Goal: Task Accomplishment & Management: Use online tool/utility

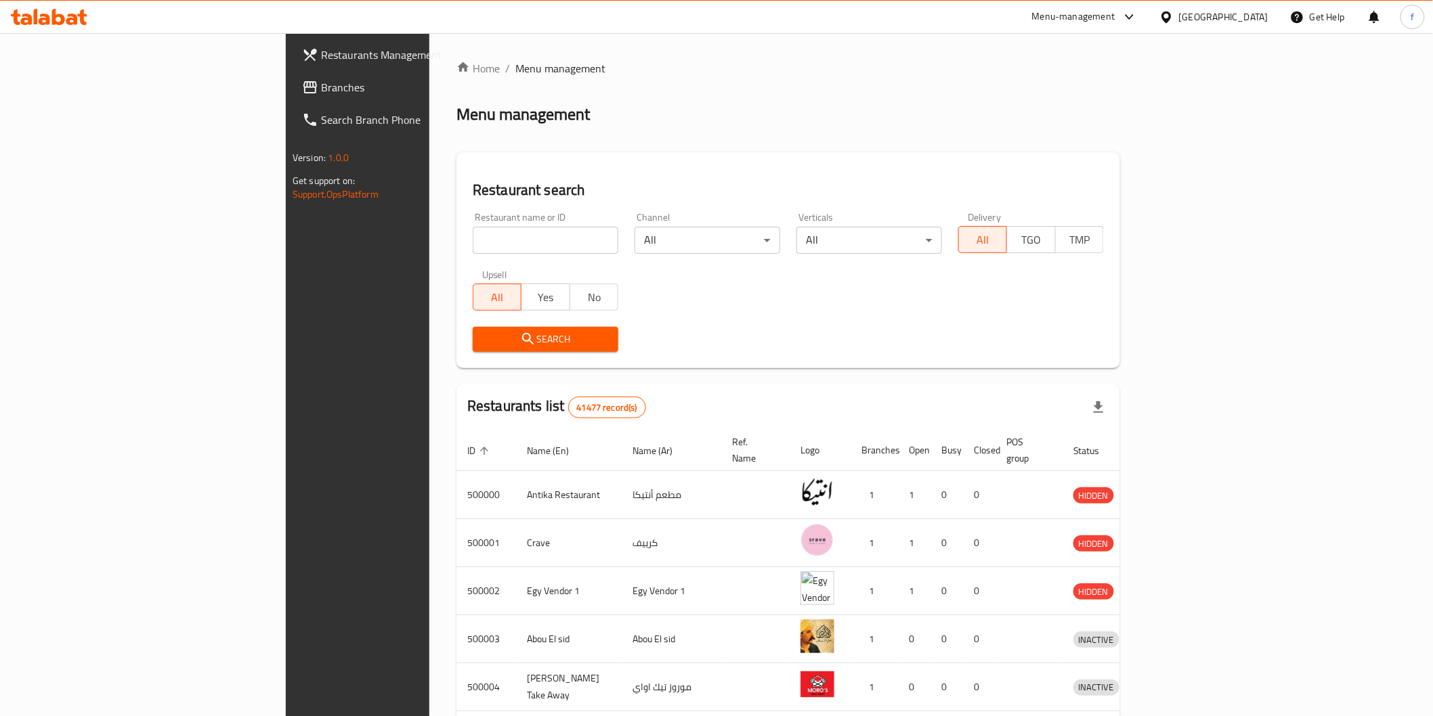
drag, startPoint x: 127, startPoint y: 87, endPoint x: 137, endPoint y: 79, distance: 12.1
click at [321, 87] on span "Branches" at bounding box center [417, 87] width 193 height 16
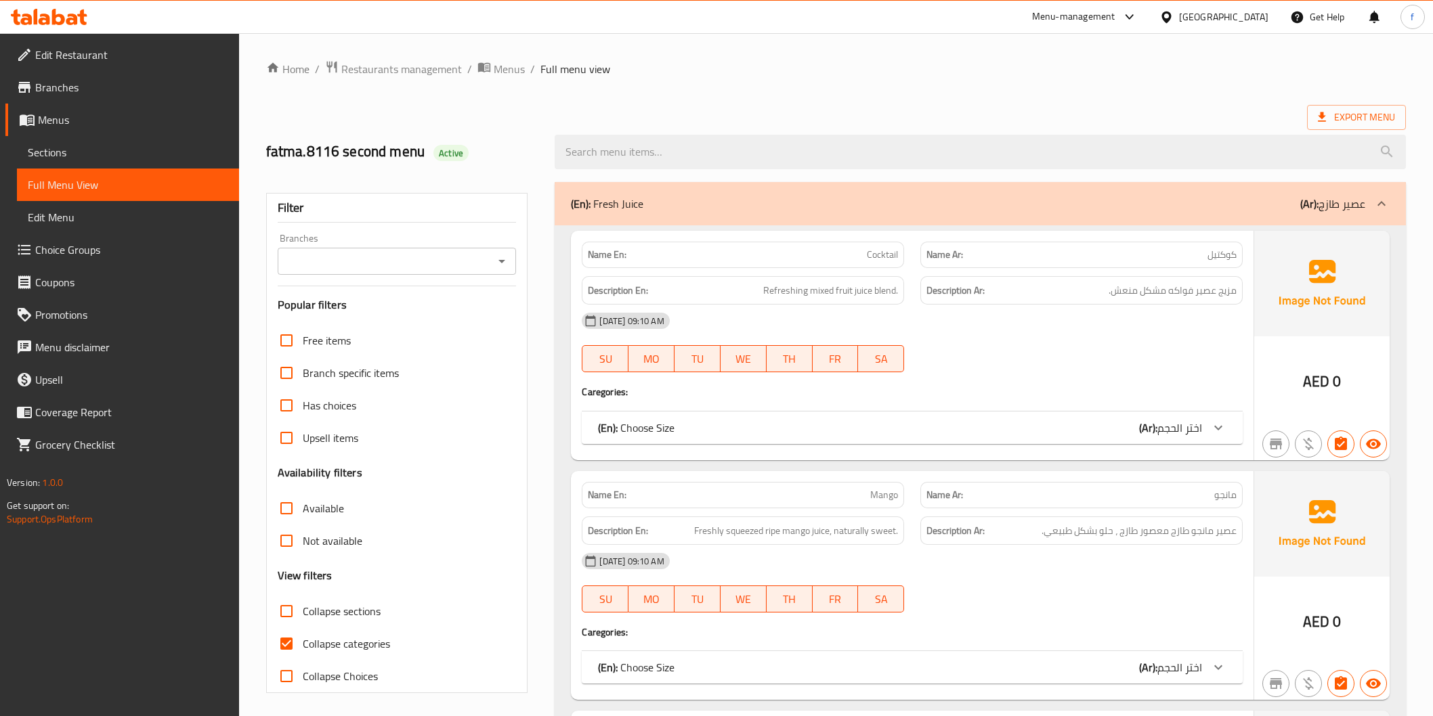
scroll to position [2091, 0]
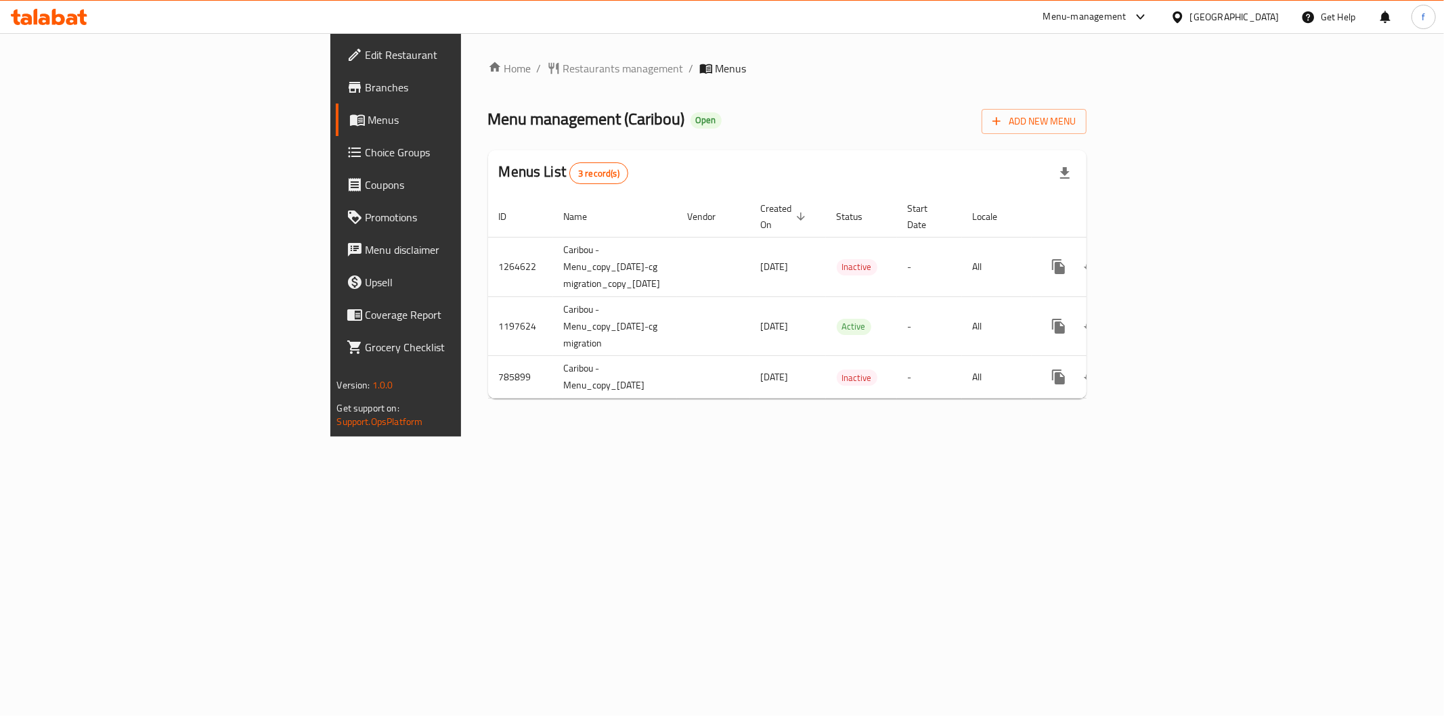
click at [366, 89] on span "Branches" at bounding box center [463, 87] width 195 height 16
click at [366, 84] on span "Branches" at bounding box center [463, 87] width 195 height 16
click at [366, 91] on span "Branches" at bounding box center [463, 87] width 195 height 16
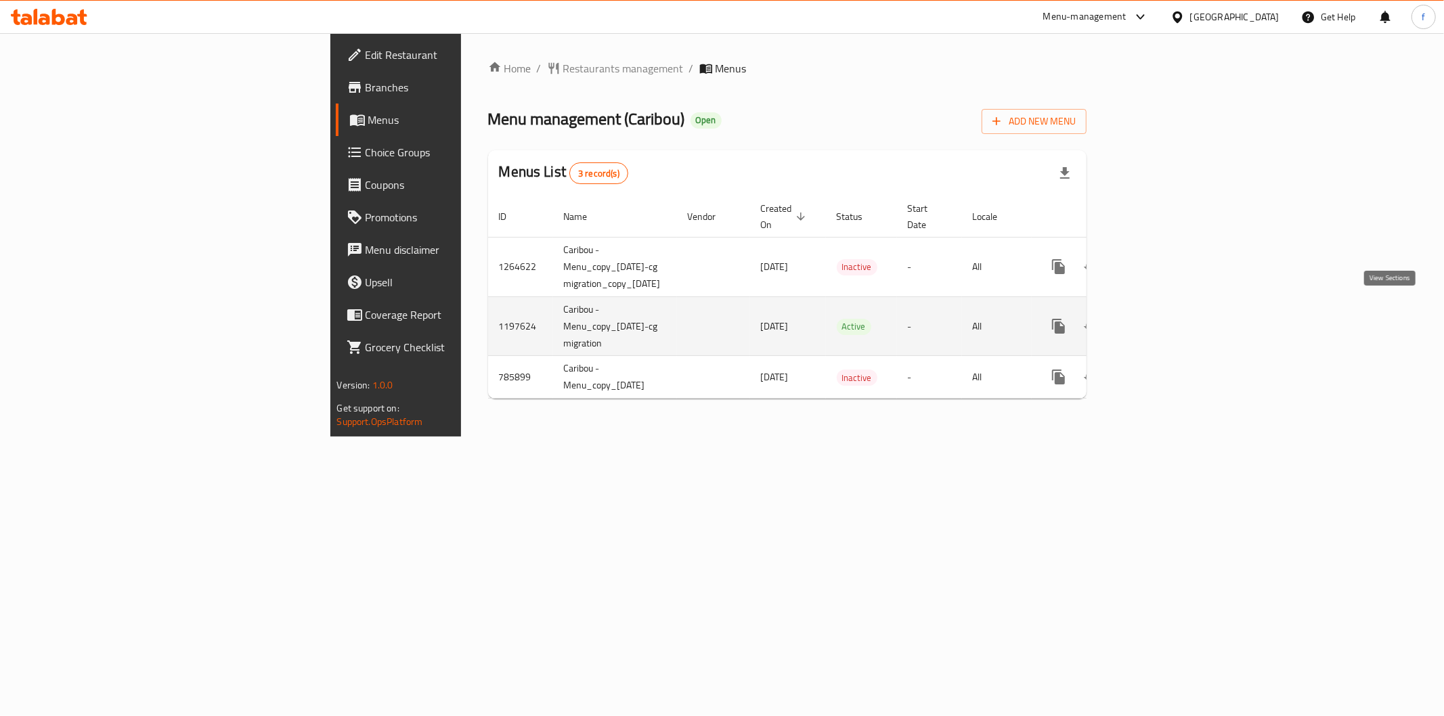
click at [1165, 318] on icon "enhanced table" at bounding box center [1156, 326] width 16 height 16
click at [1165, 320] on icon "enhanced table" at bounding box center [1156, 328] width 16 height 16
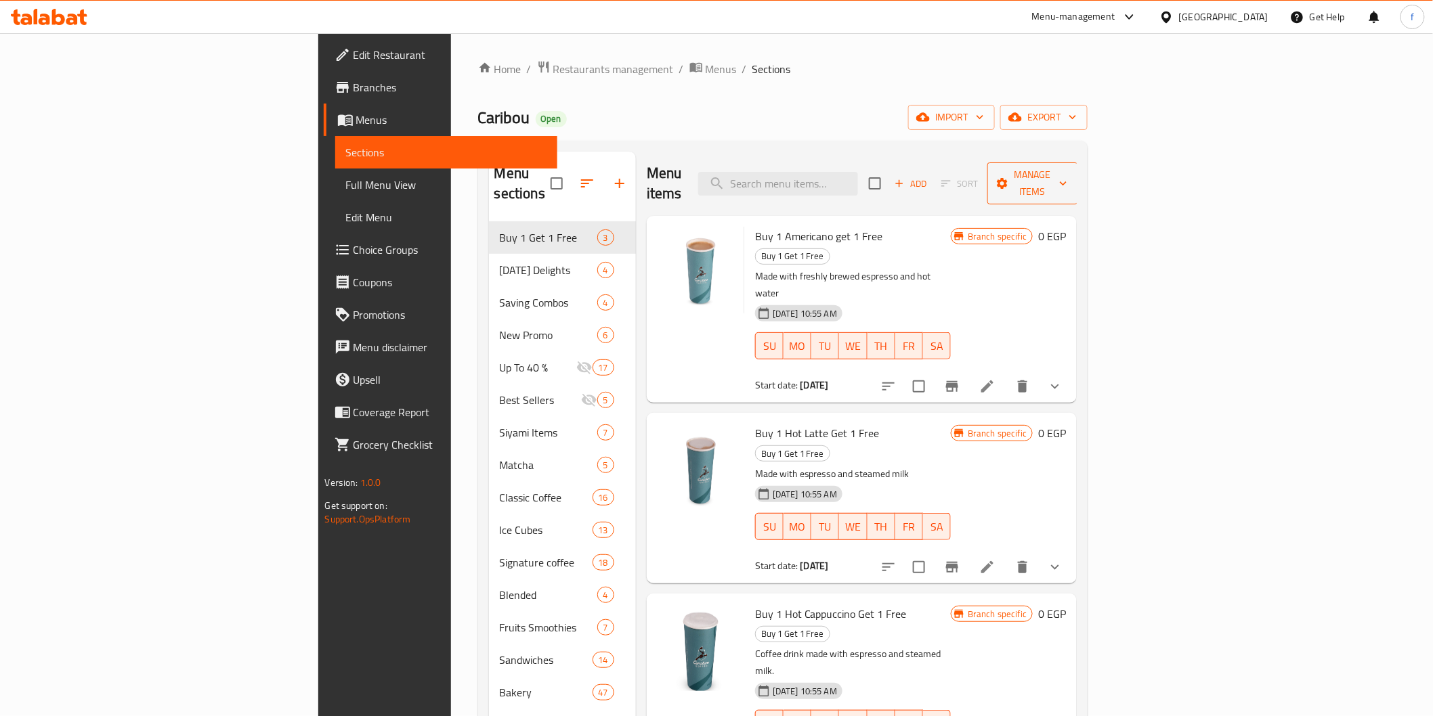
click at [1067, 181] on span "Manage items" at bounding box center [1032, 184] width 69 height 34
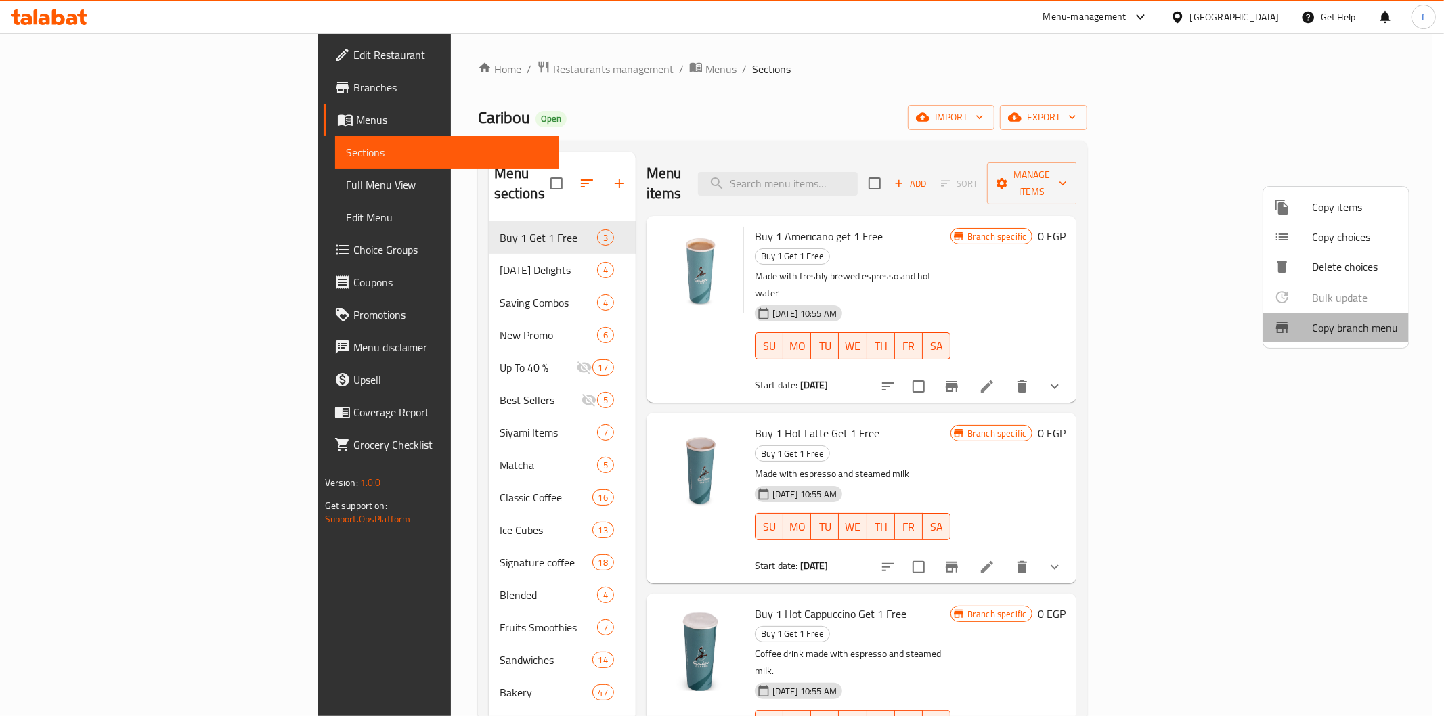
click at [1337, 322] on span "Copy branch menu" at bounding box center [1355, 328] width 86 height 16
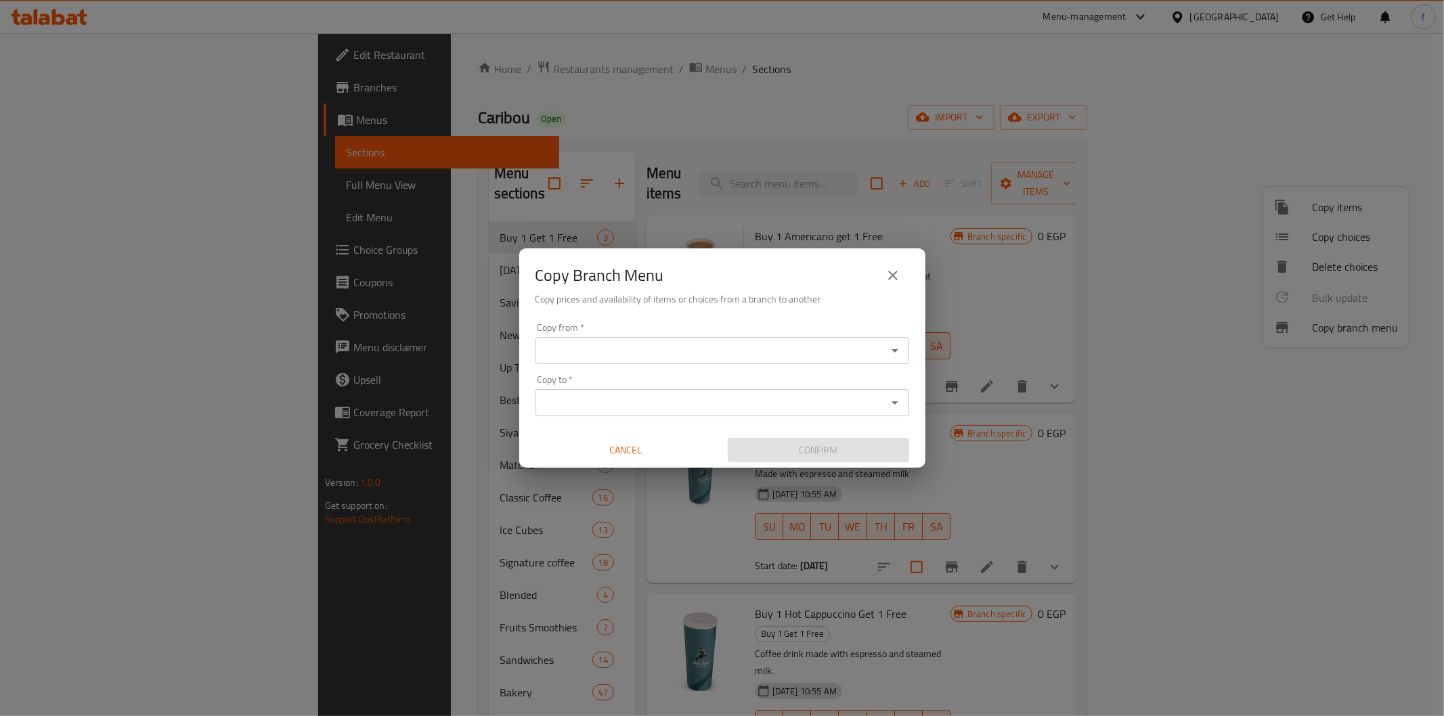
click at [886, 343] on div at bounding box center [895, 350] width 18 height 19
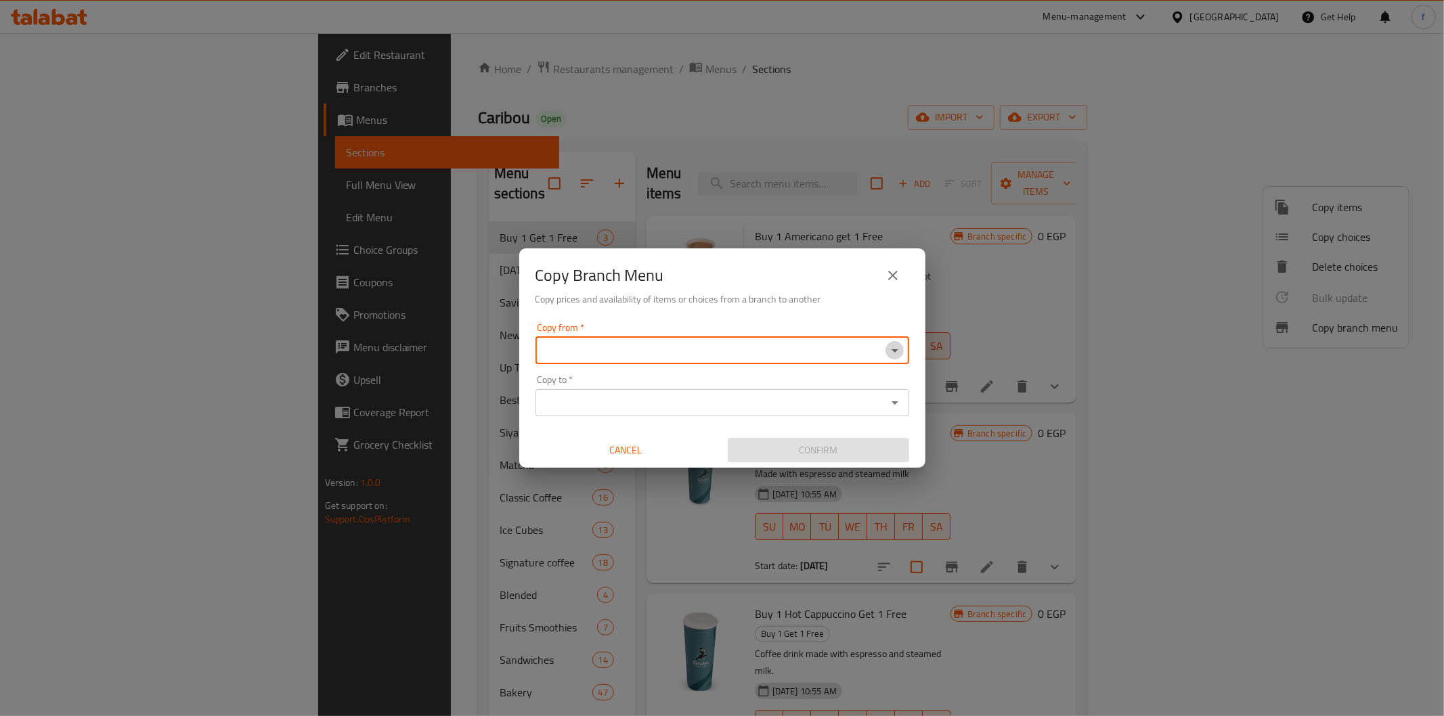
click at [892, 354] on icon "Open" at bounding box center [895, 351] width 16 height 16
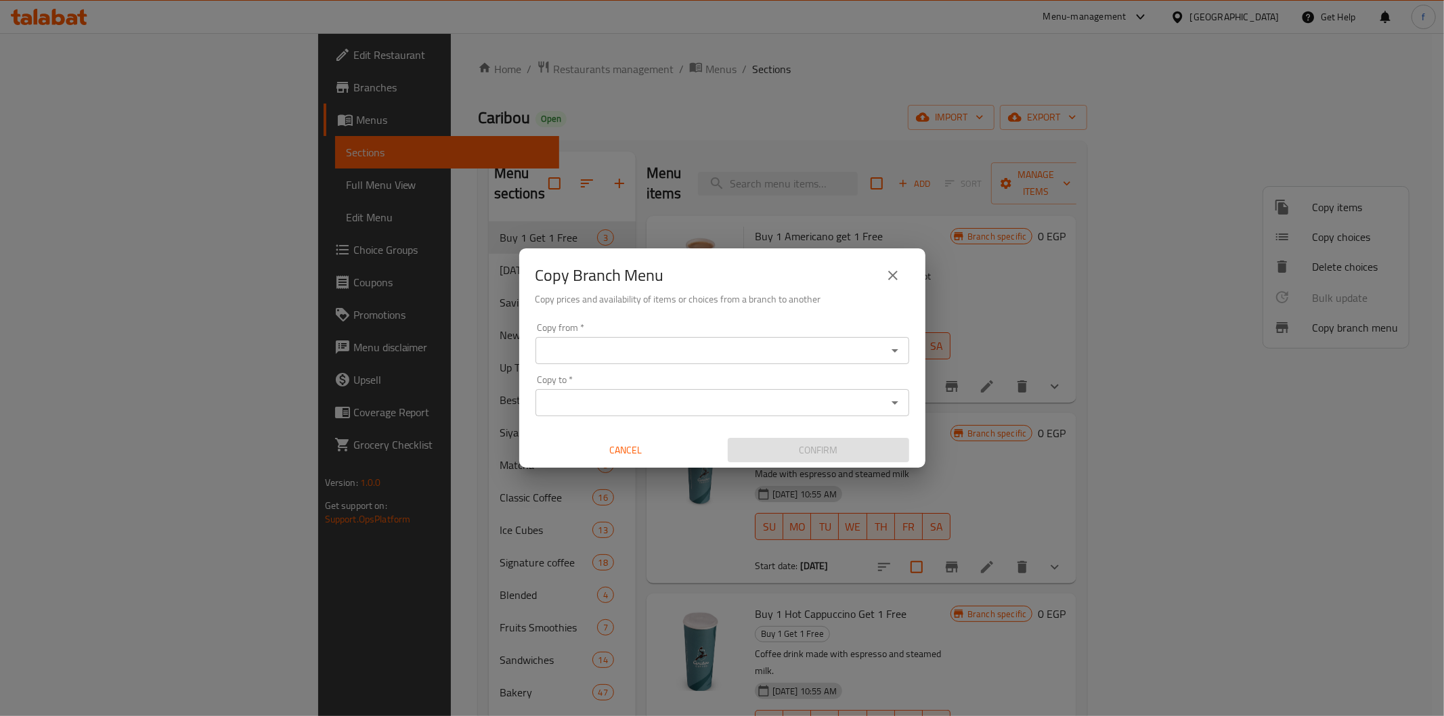
click at [904, 349] on div "Copy from *" at bounding box center [723, 350] width 374 height 27
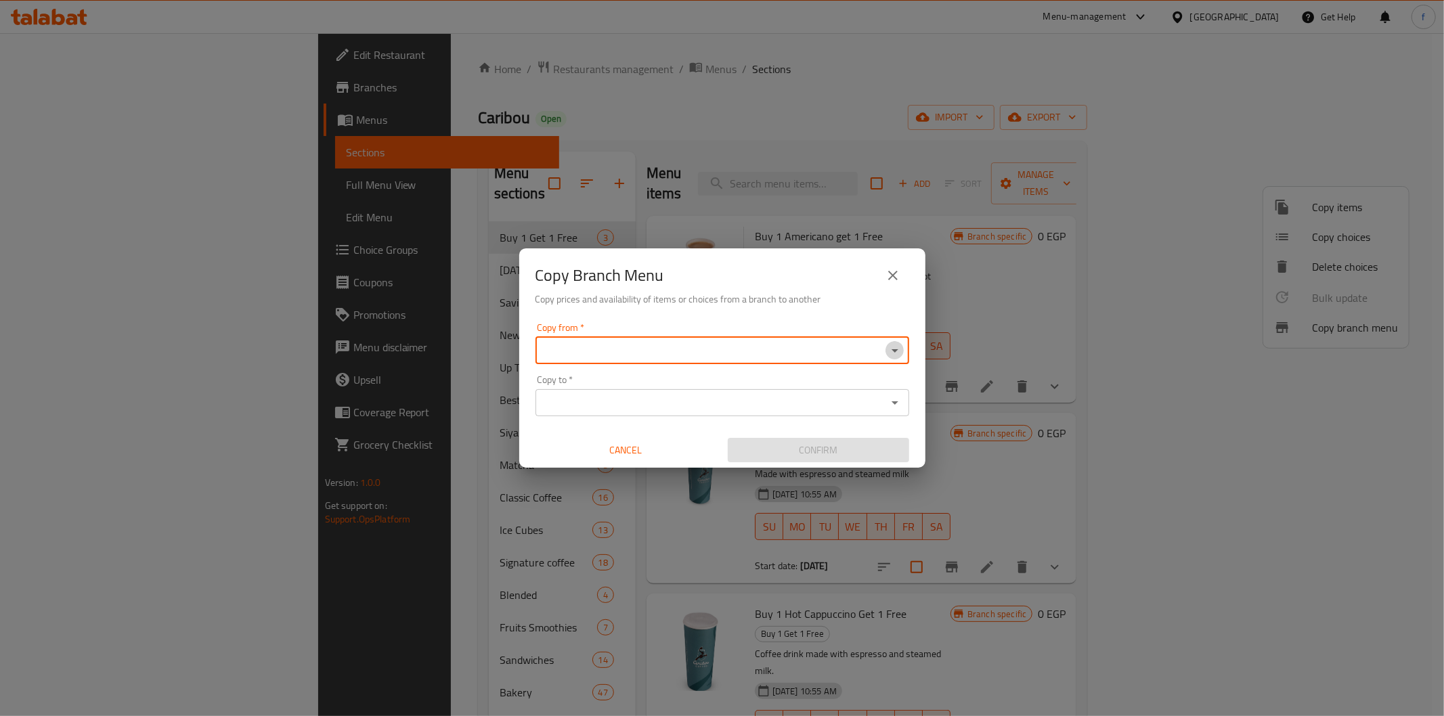
click at [896, 349] on icon "Open" at bounding box center [895, 350] width 7 height 3
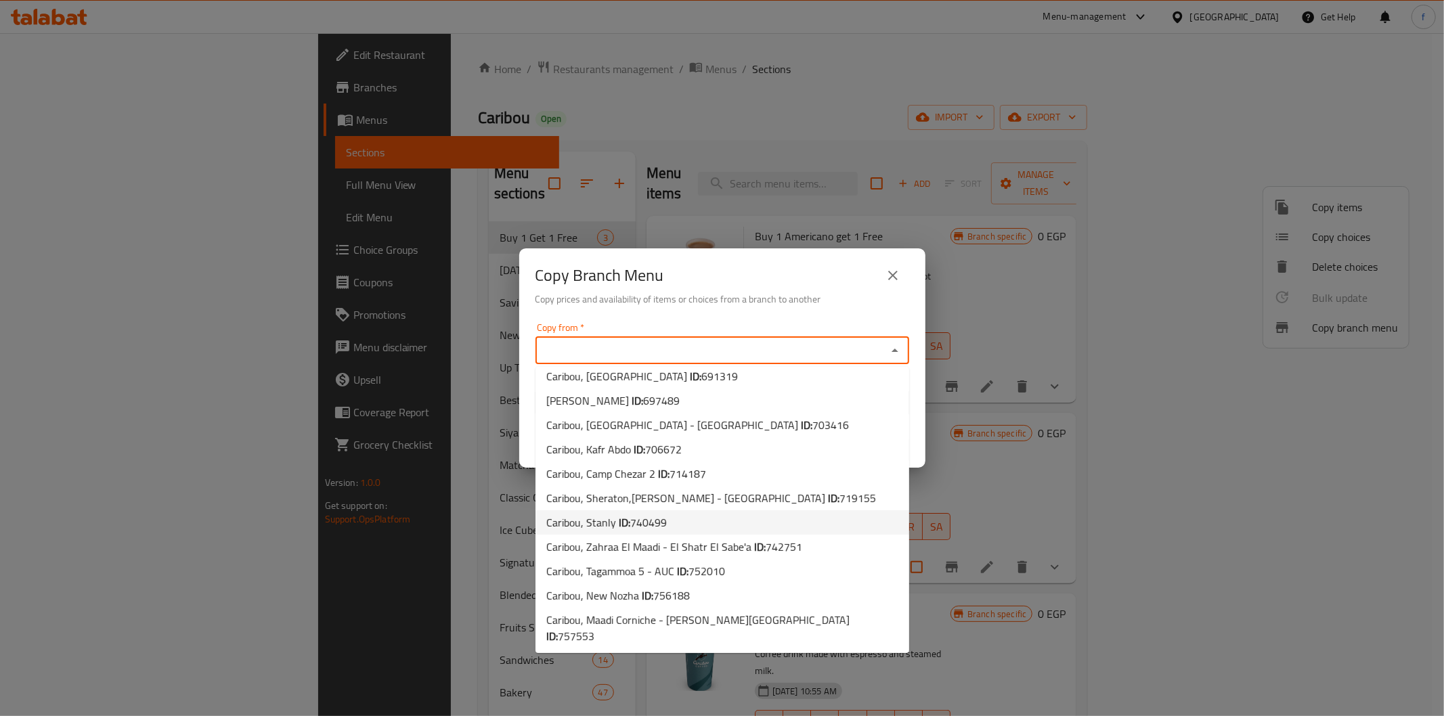
scroll to position [357, 0]
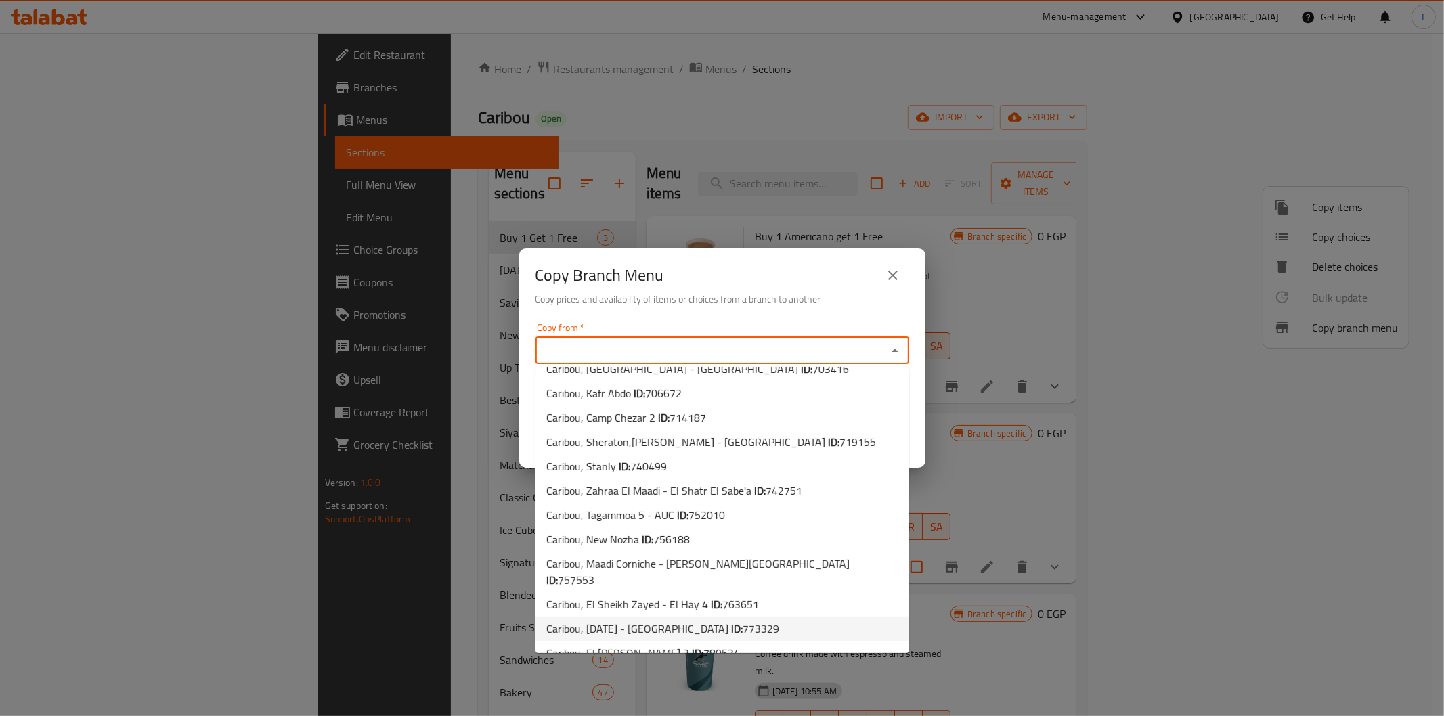
click at [804, 617] on li "Caribou, 6th of October - Dahshur Road ID: 773329" at bounding box center [723, 629] width 374 height 24
type input "Caribou, 6th of October - Dahshur Road"
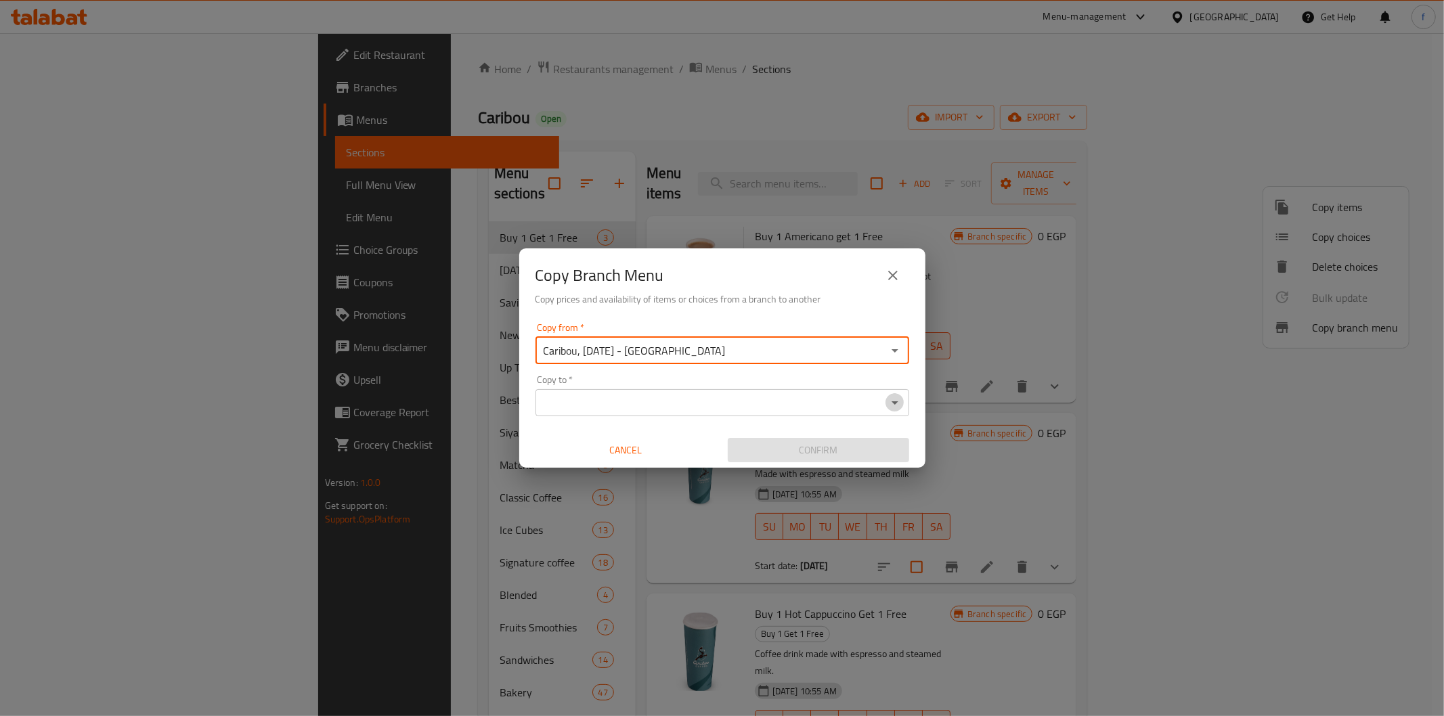
click at [896, 403] on icon "Open" at bounding box center [895, 403] width 16 height 16
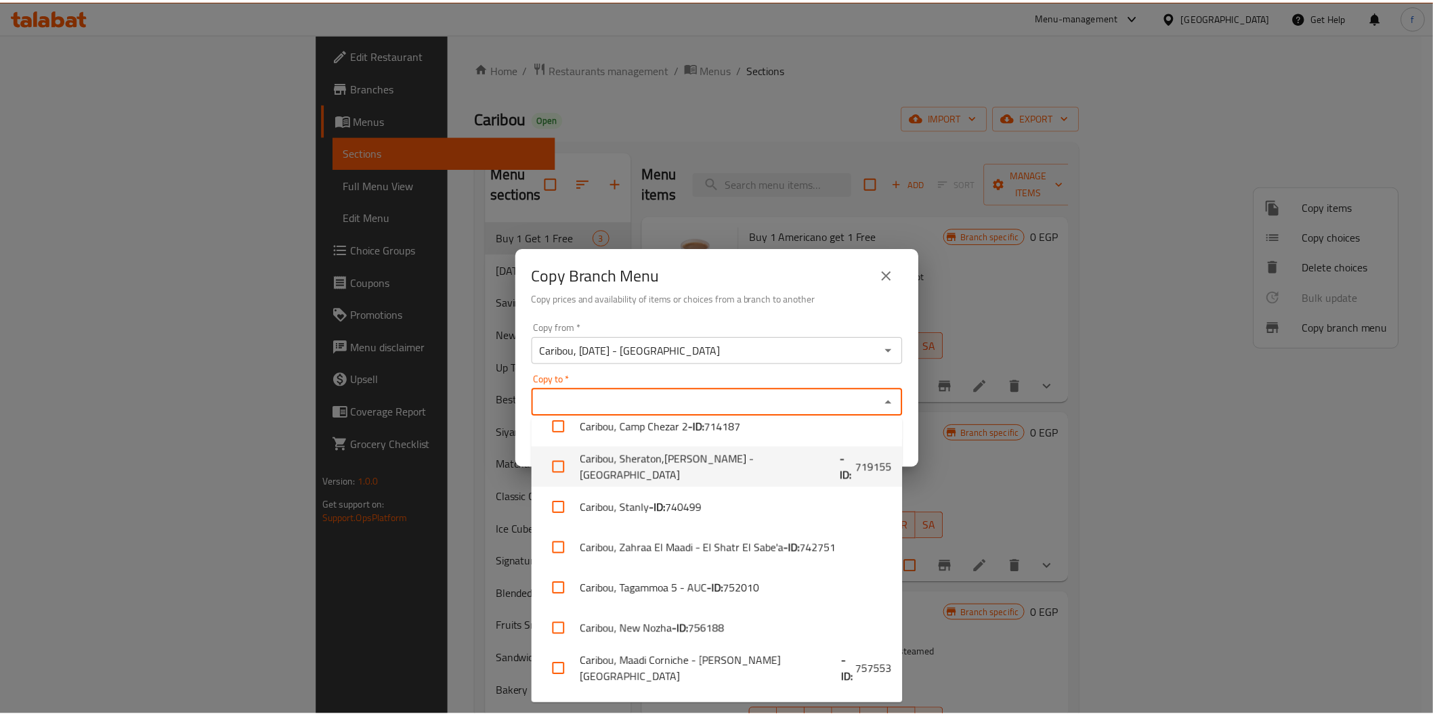
scroll to position [779, 0]
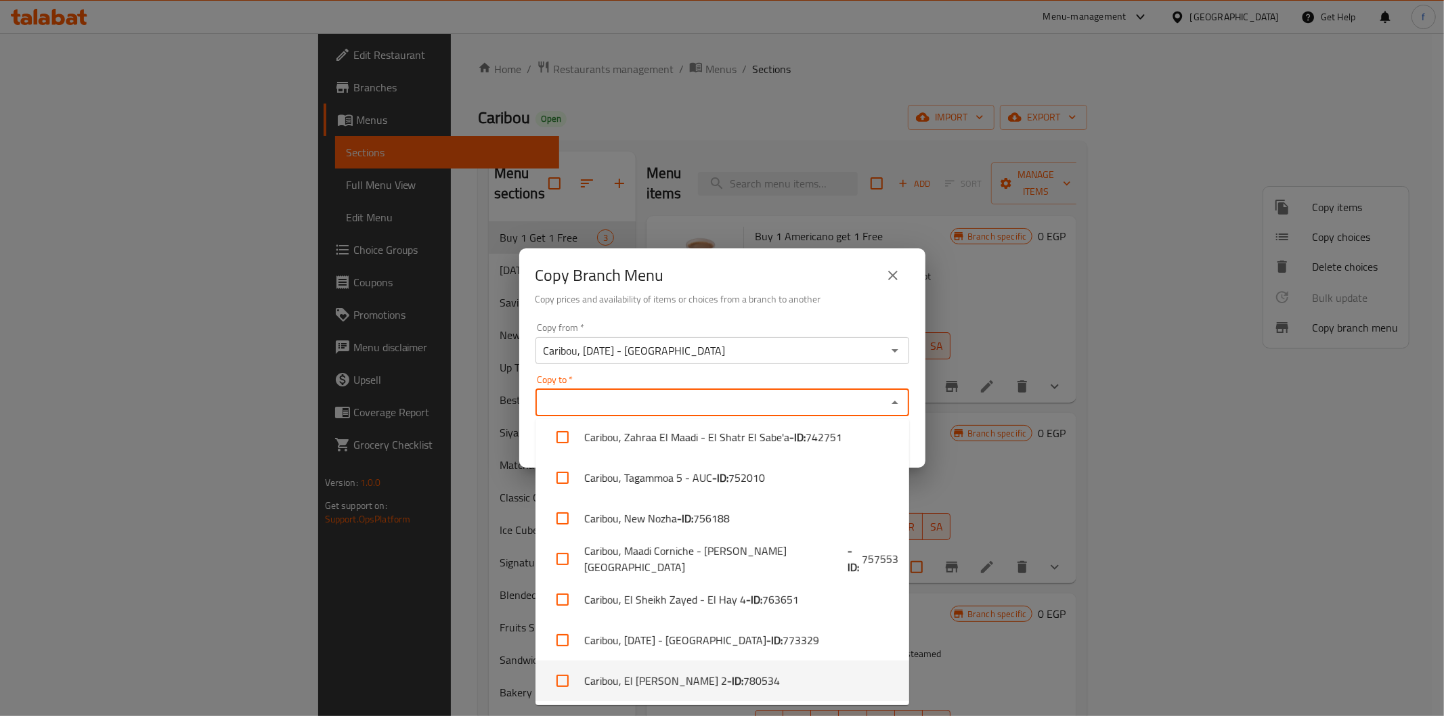
click at [743, 688] on span "780534" at bounding box center [761, 681] width 37 height 16
checkbox input "true"
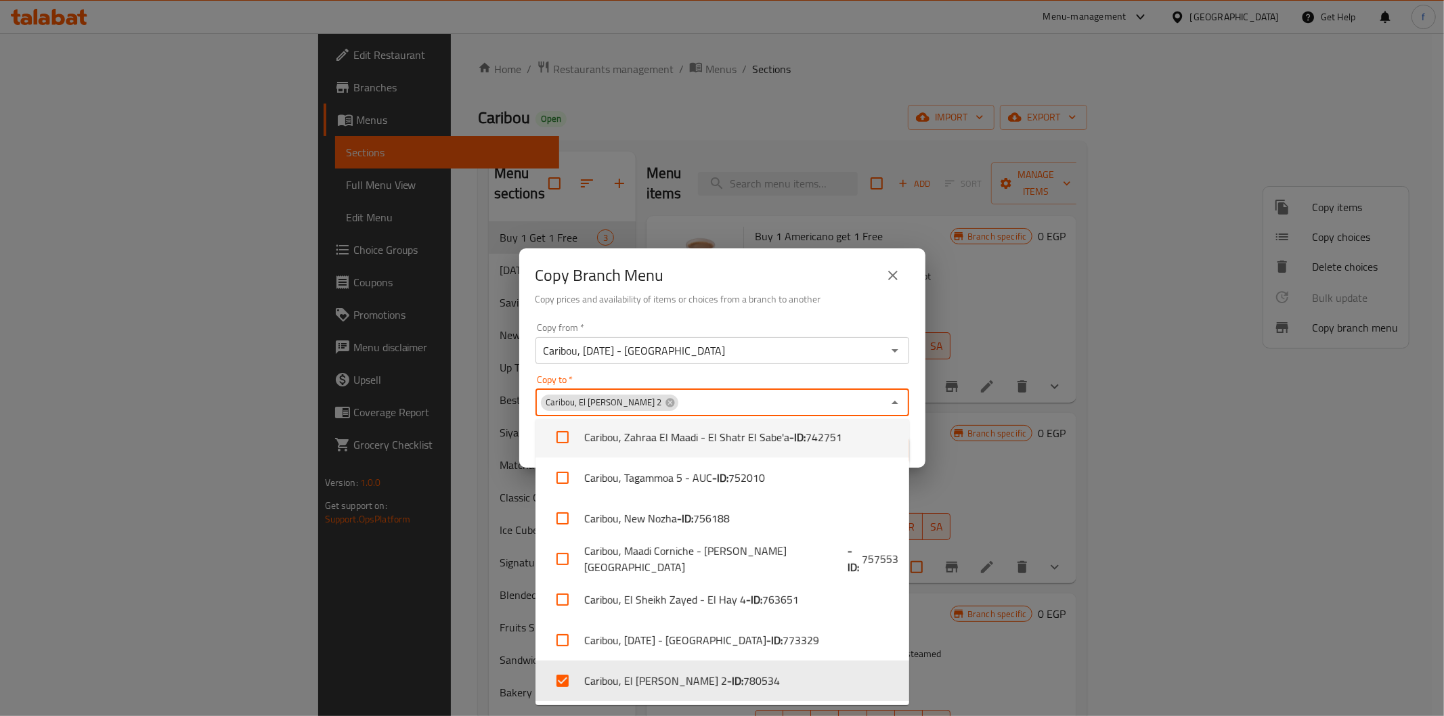
click at [869, 381] on div "Copy to   * Caribou, El Mahrosa 2 Copy to *" at bounding box center [723, 395] width 374 height 41
click at [898, 397] on icon "Close" at bounding box center [895, 403] width 16 height 16
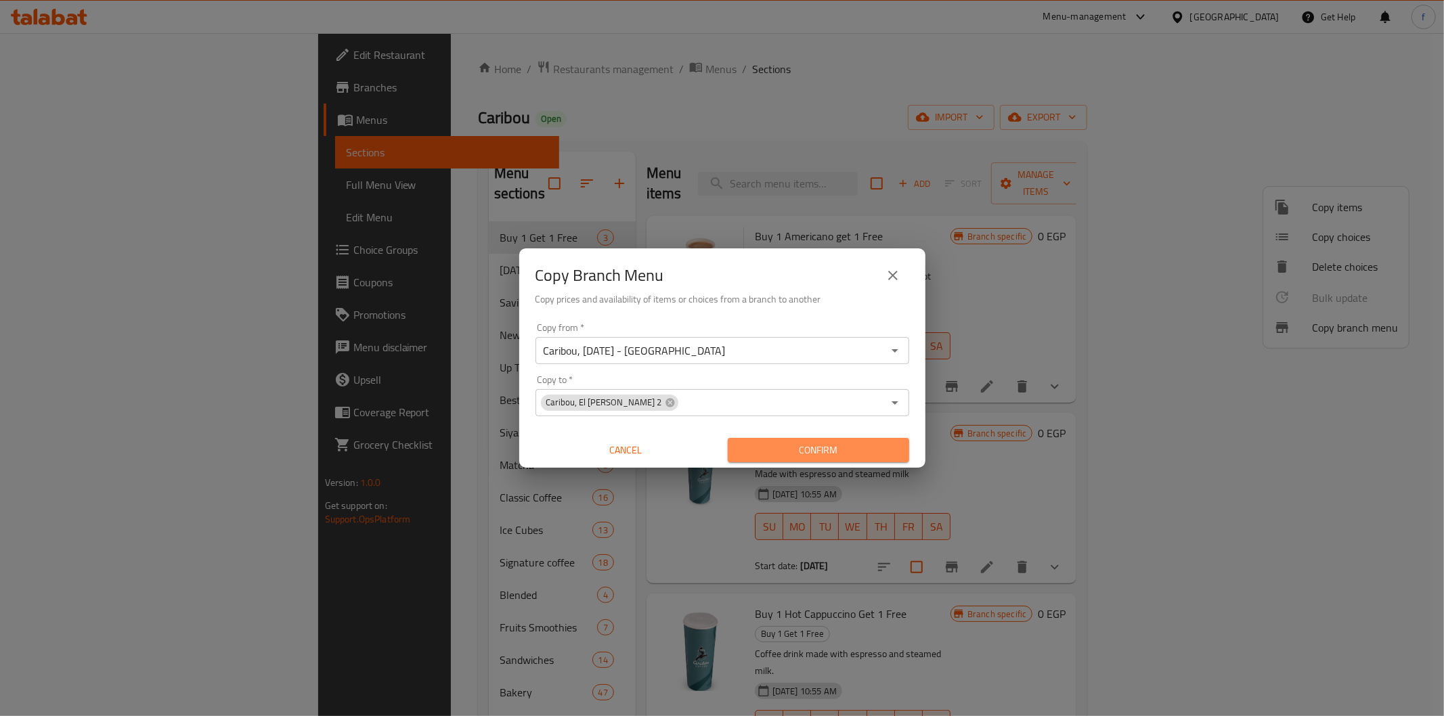
click at [870, 439] on button "Confirm" at bounding box center [818, 450] width 181 height 25
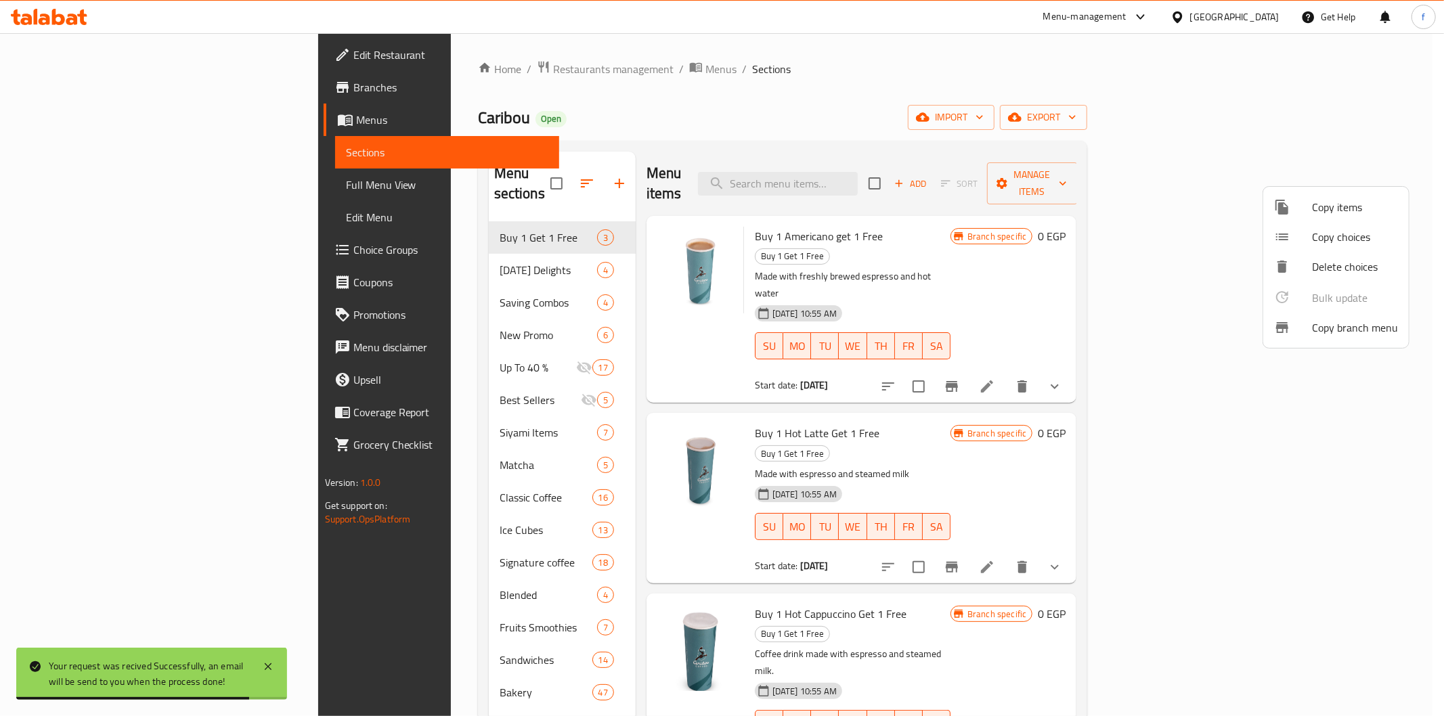
click at [677, 77] on div at bounding box center [722, 358] width 1444 height 716
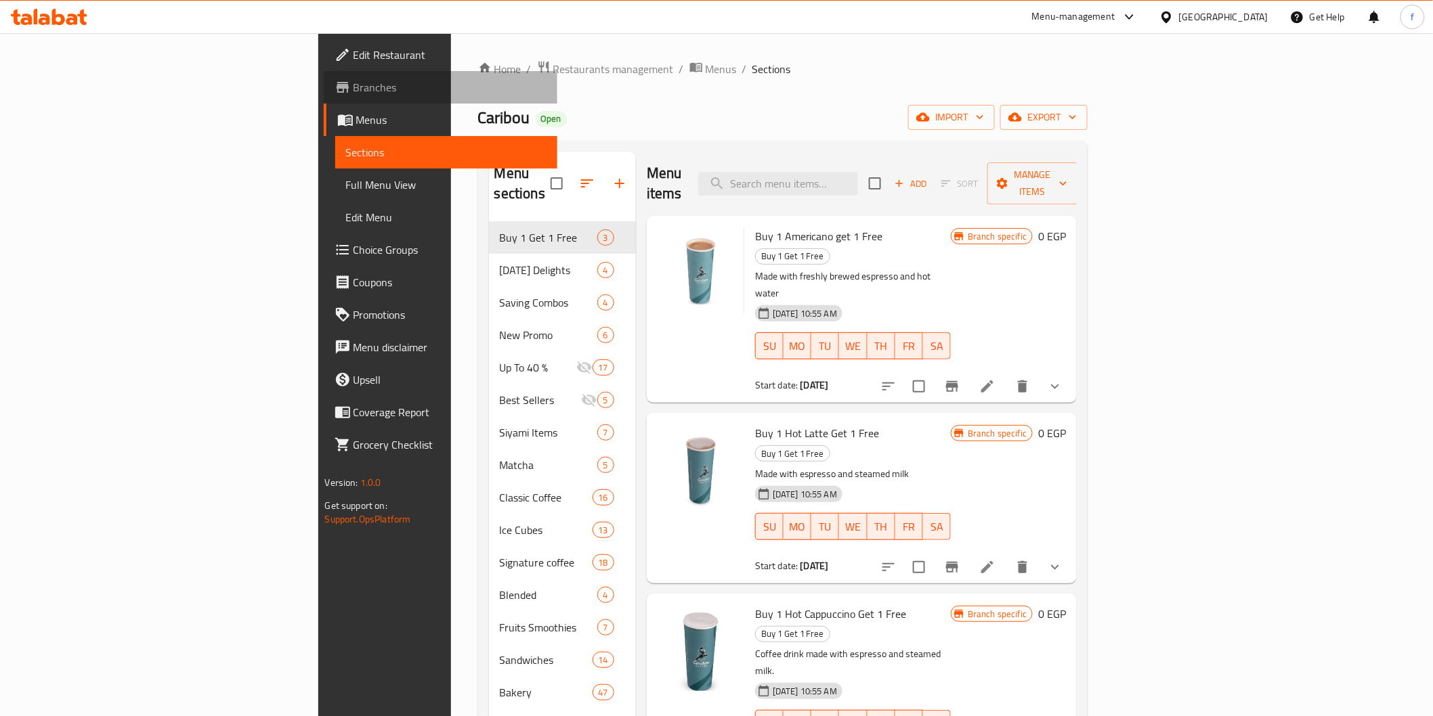
click at [353, 89] on span "Branches" at bounding box center [449, 87] width 193 height 16
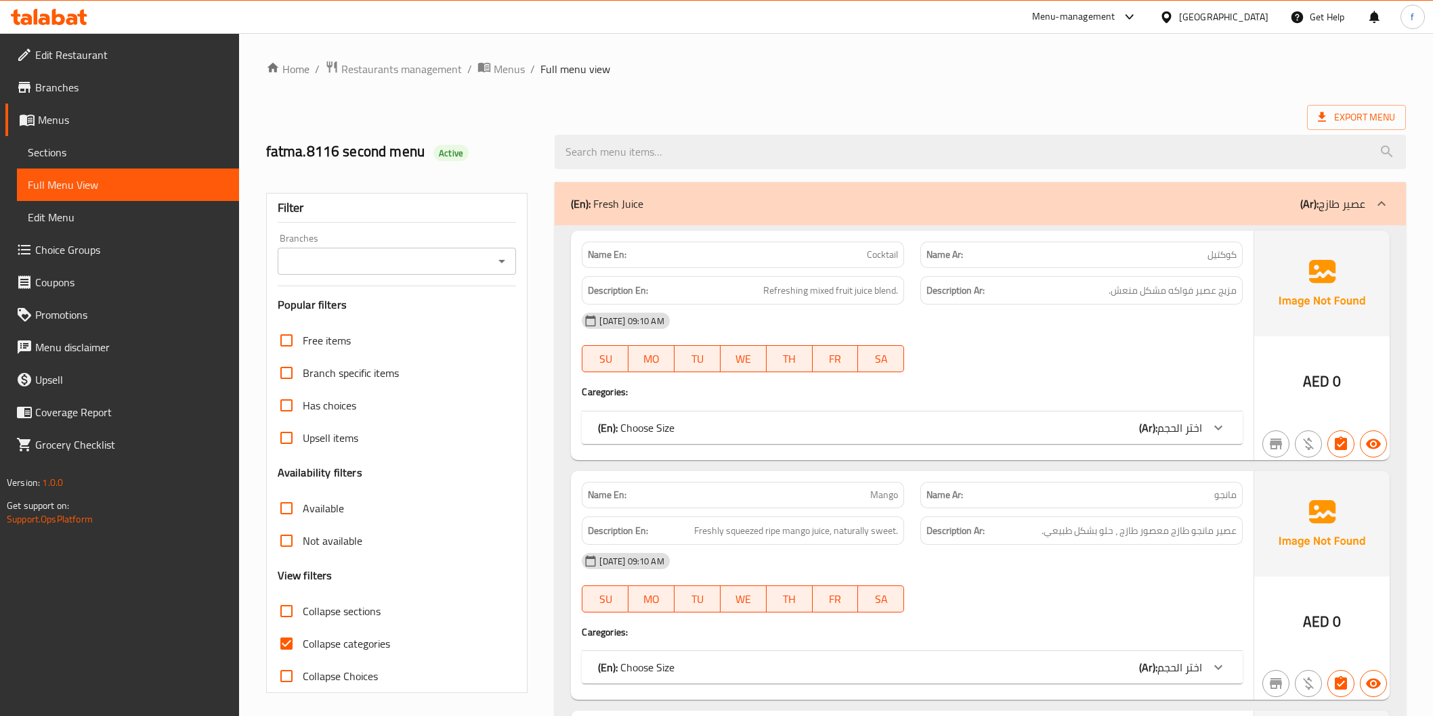
scroll to position [2091, 0]
